Goal: Obtain resource: Obtain resource

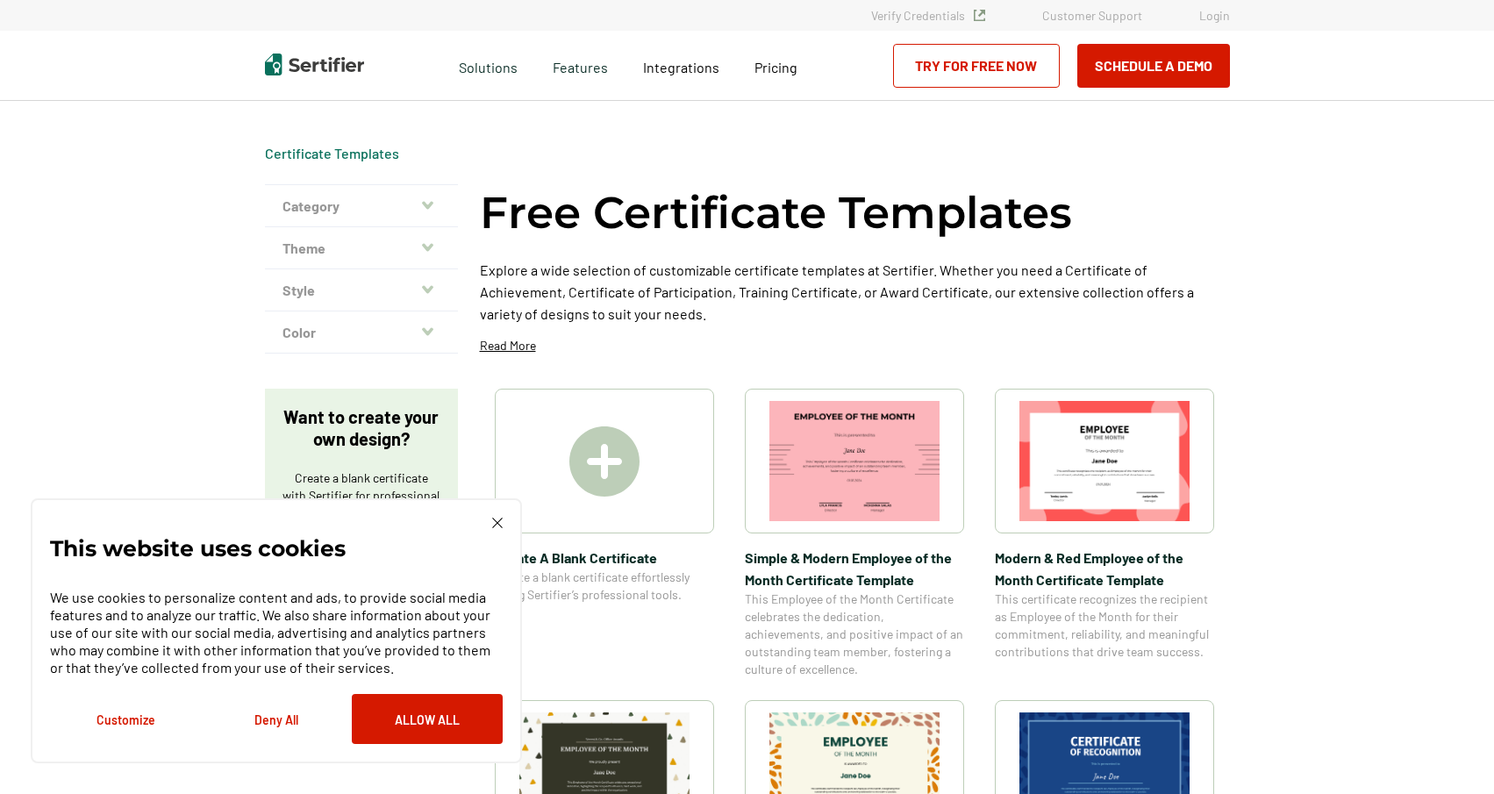
click at [429, 204] on icon "button" at bounding box center [427, 205] width 11 height 14
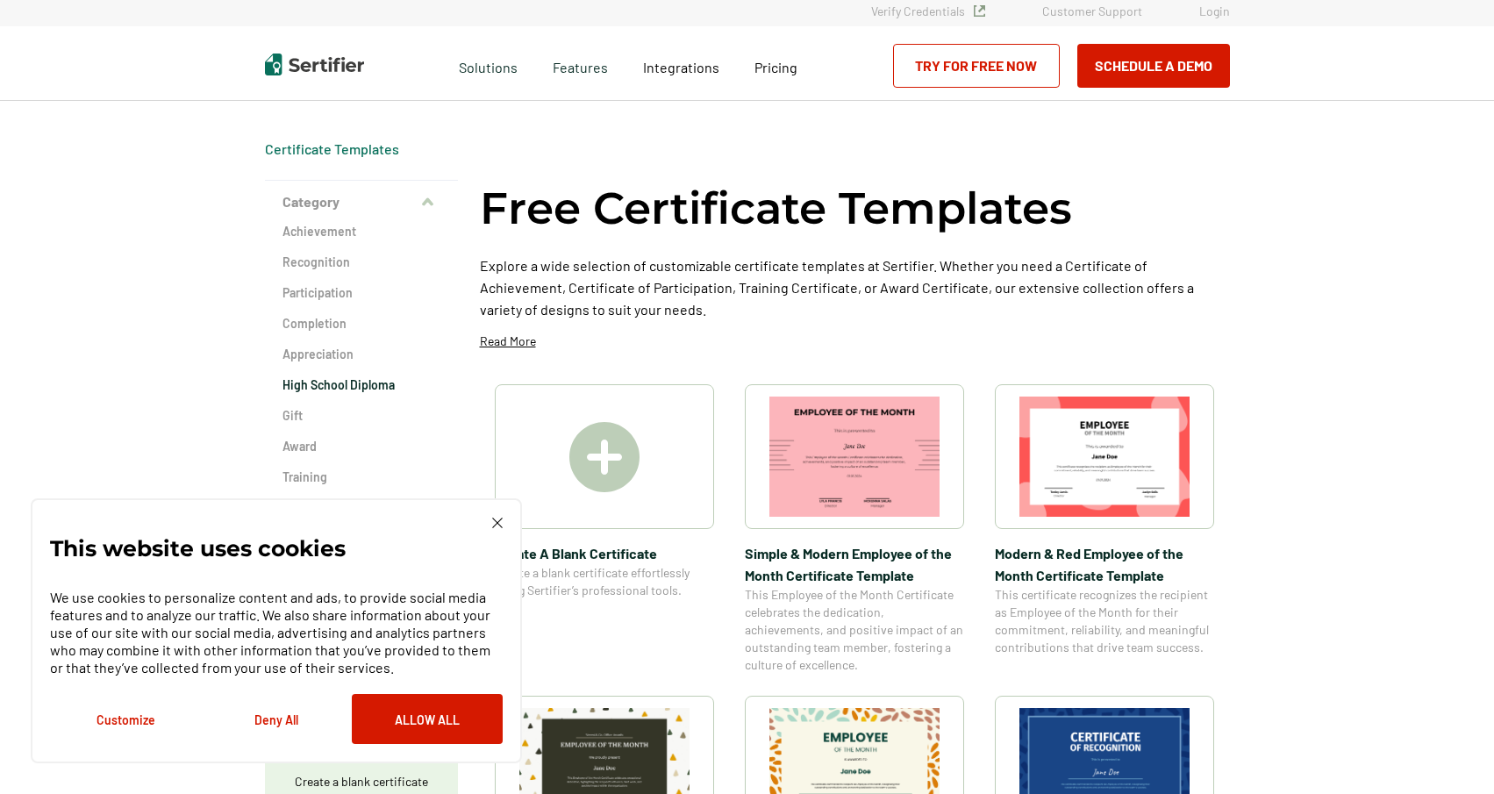
scroll to position [3, 0]
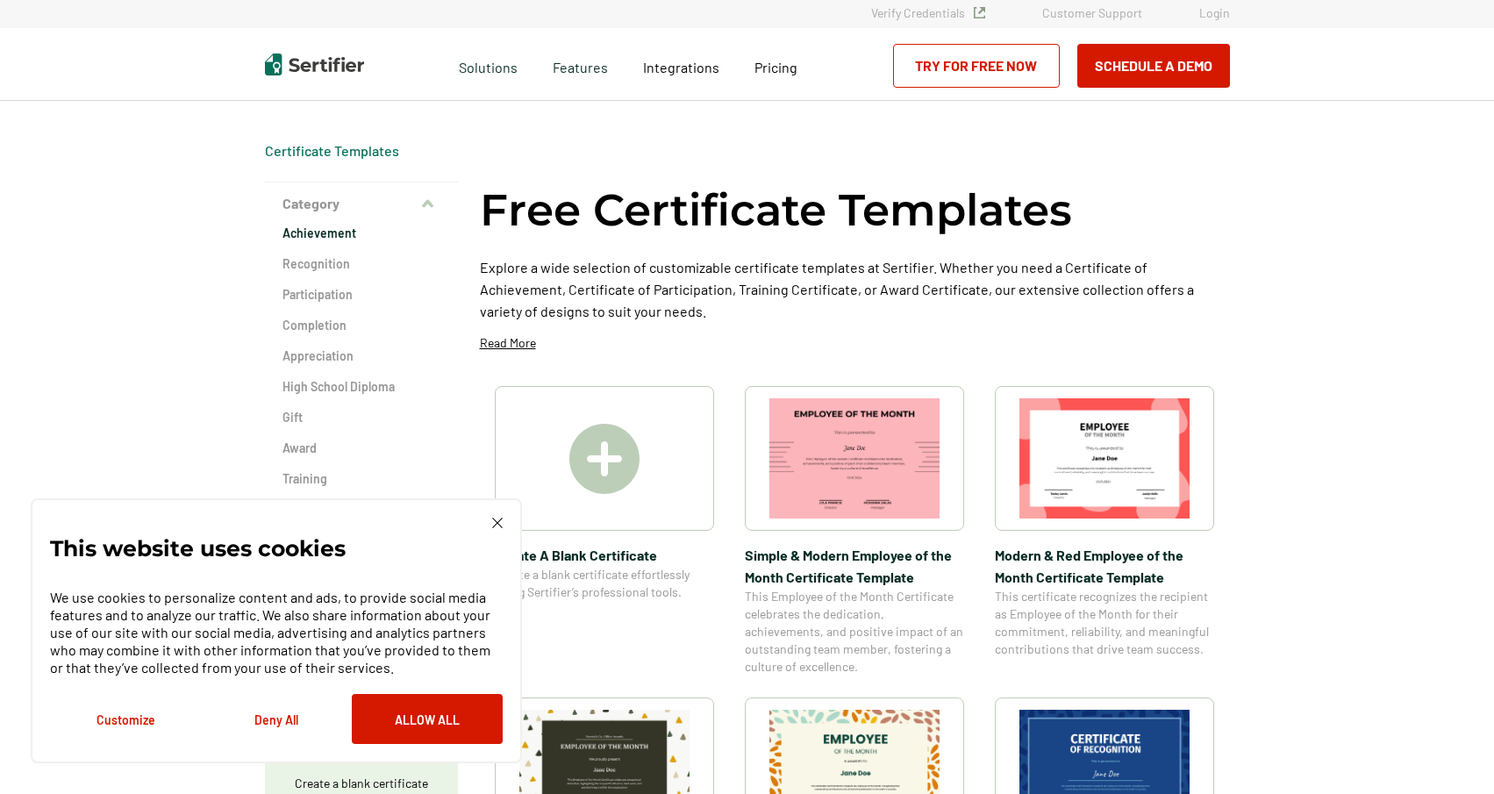
click at [323, 230] on h2 "Achievement" at bounding box center [362, 234] width 158 height 18
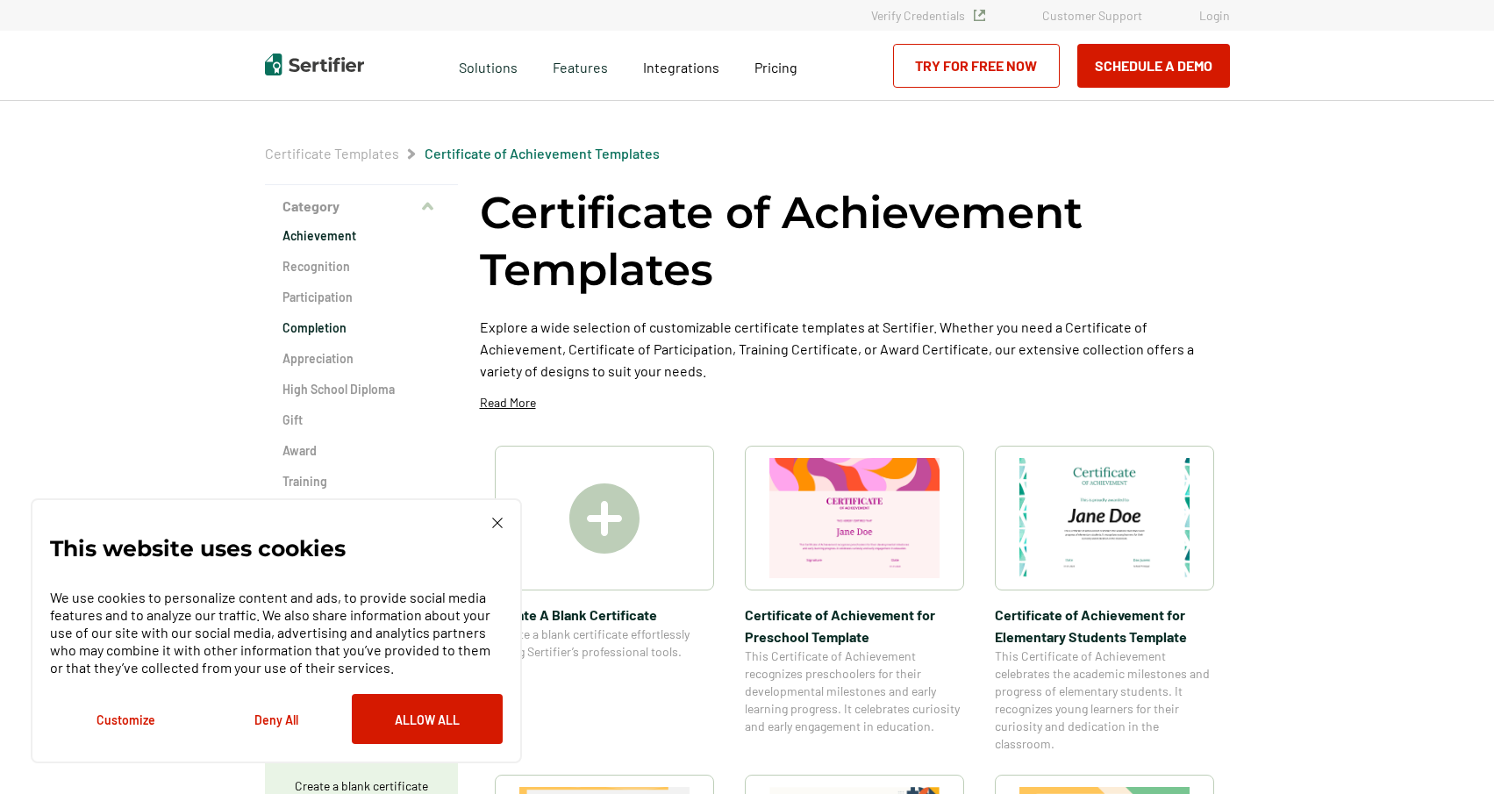
click at [338, 328] on h2 "Completion" at bounding box center [362, 328] width 158 height 18
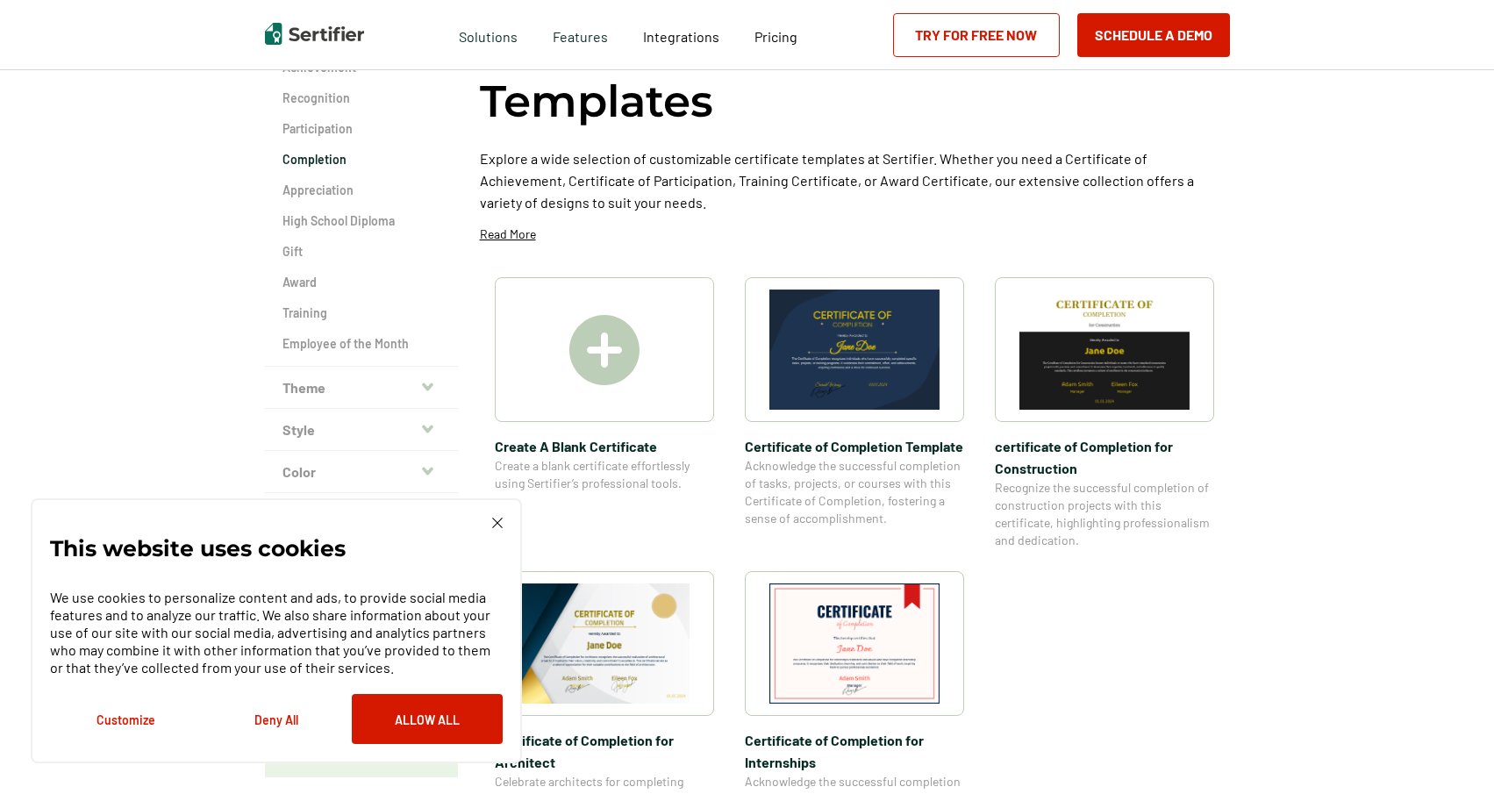
scroll to position [169, 0]
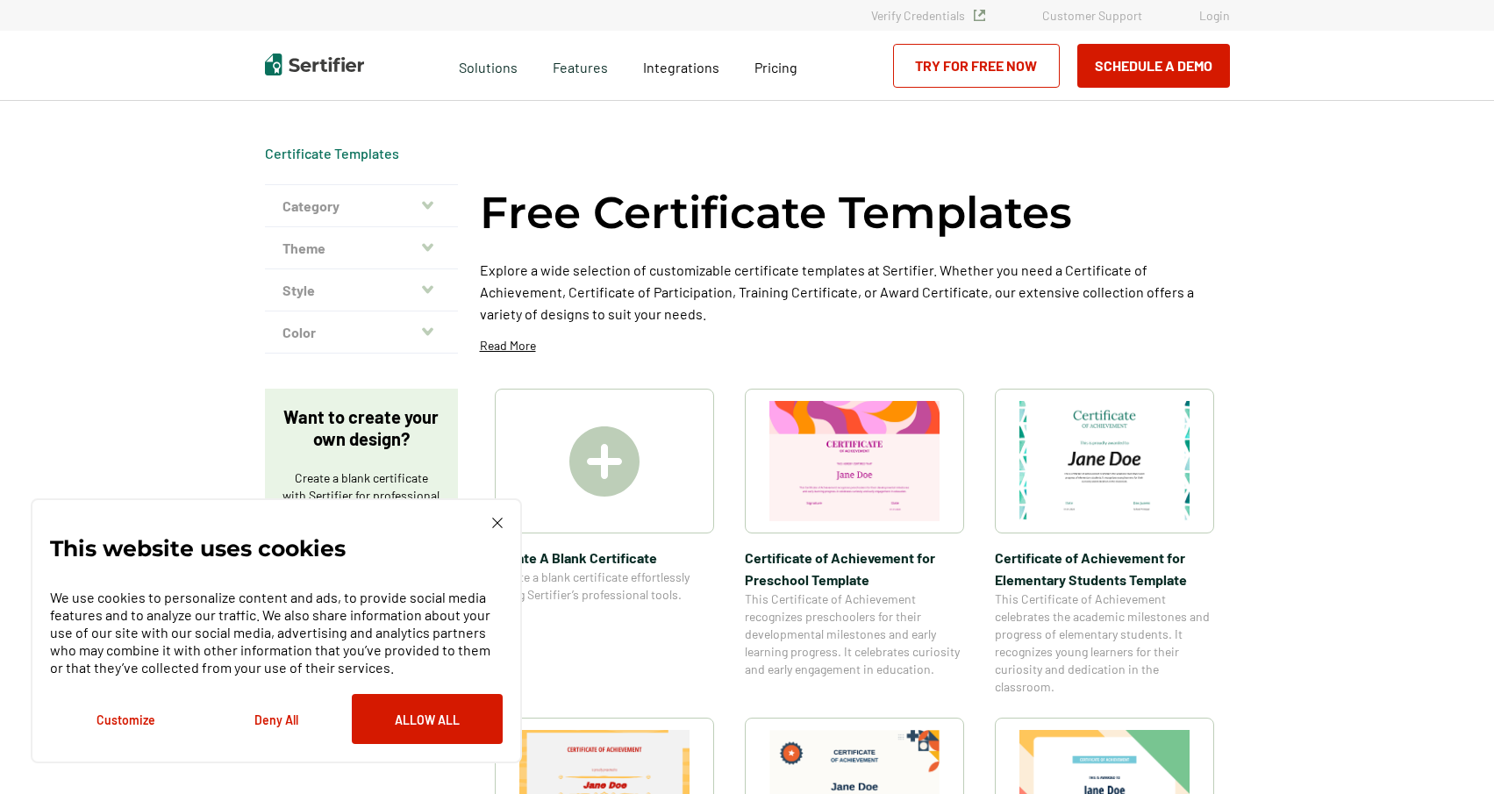
scroll to position [3, 0]
